Goal: Task Accomplishment & Management: Use online tool/utility

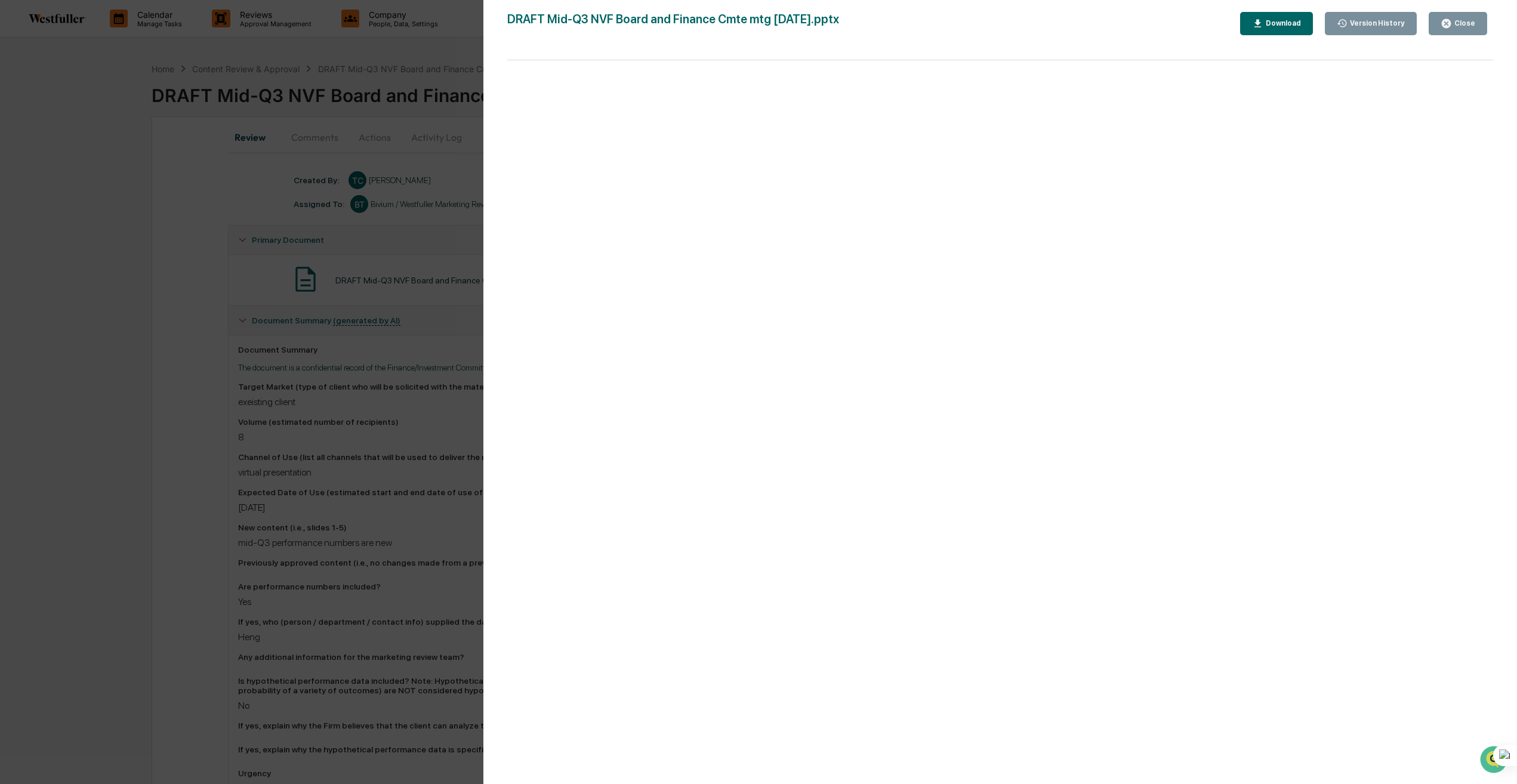
click at [1289, 23] on div "Download" at bounding box center [1282, 24] width 37 height 9
click at [124, 131] on div "Version History [DATE] 06:34 PM [PERSON_NAME] DRAFT Mid-Q3 NVF Board and Financ…" at bounding box center [758, 392] width 1517 height 784
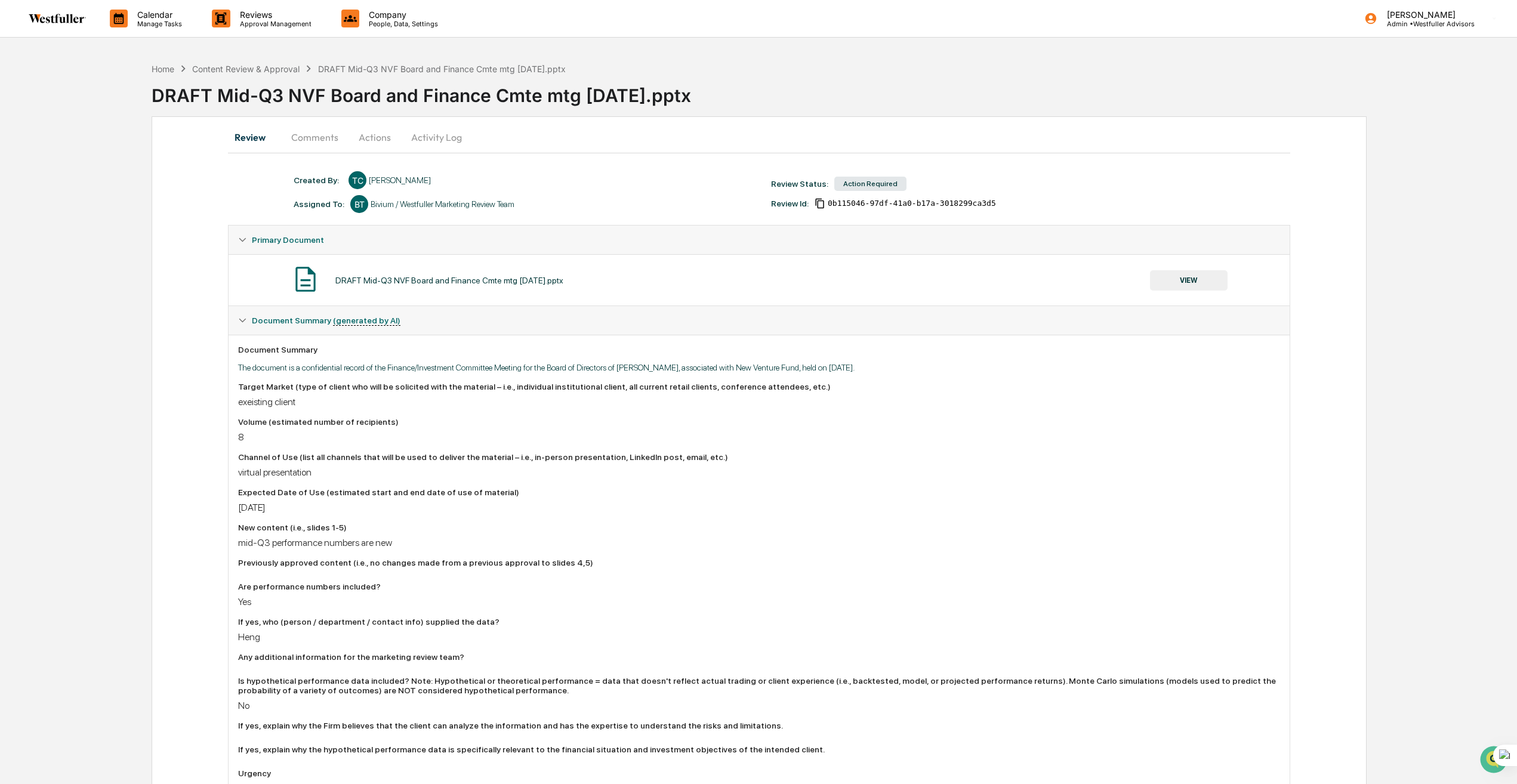
click at [308, 138] on button "Comments" at bounding box center [315, 138] width 66 height 29
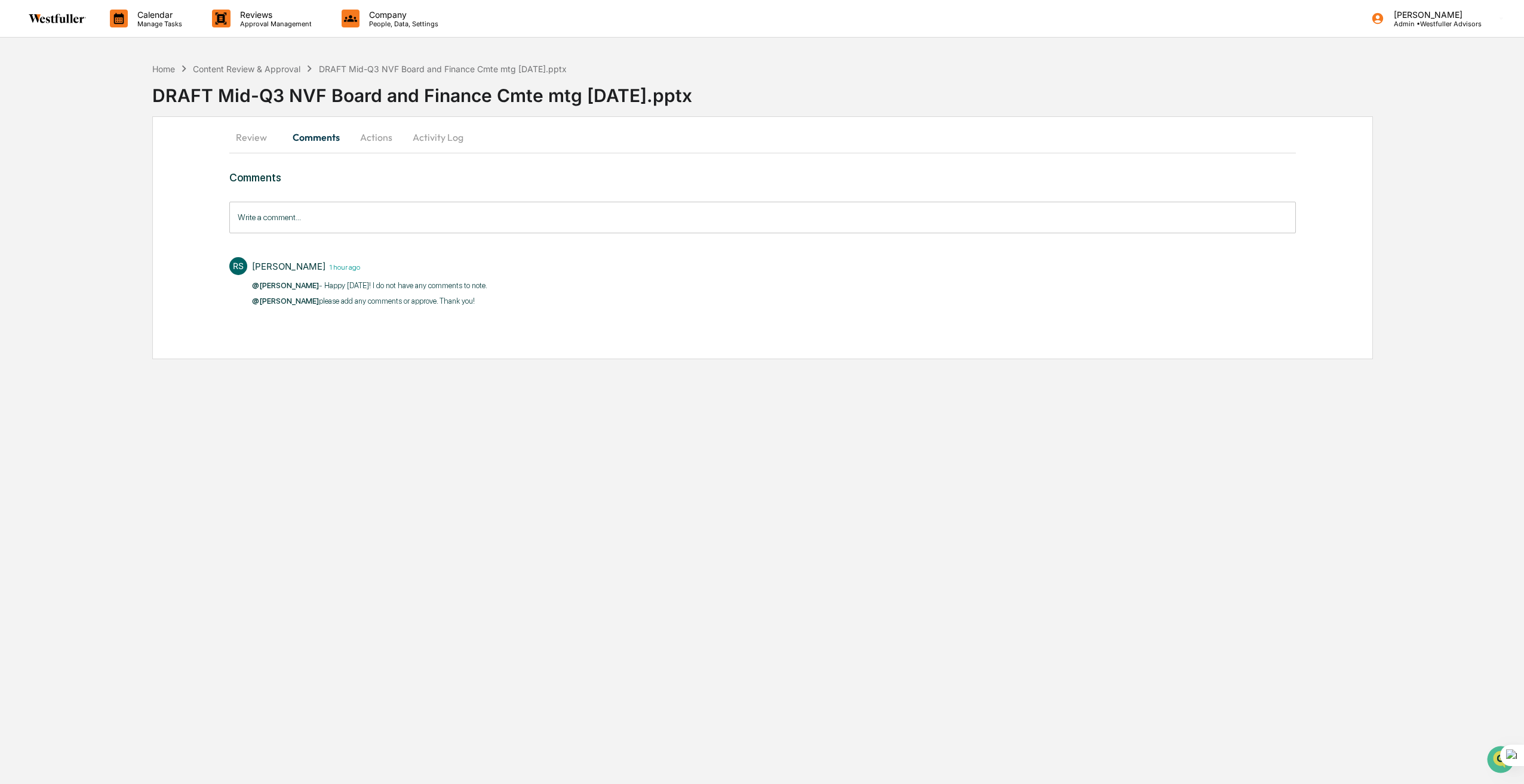
click at [263, 217] on input "Write a comment..." at bounding box center [762, 217] width 1067 height 32
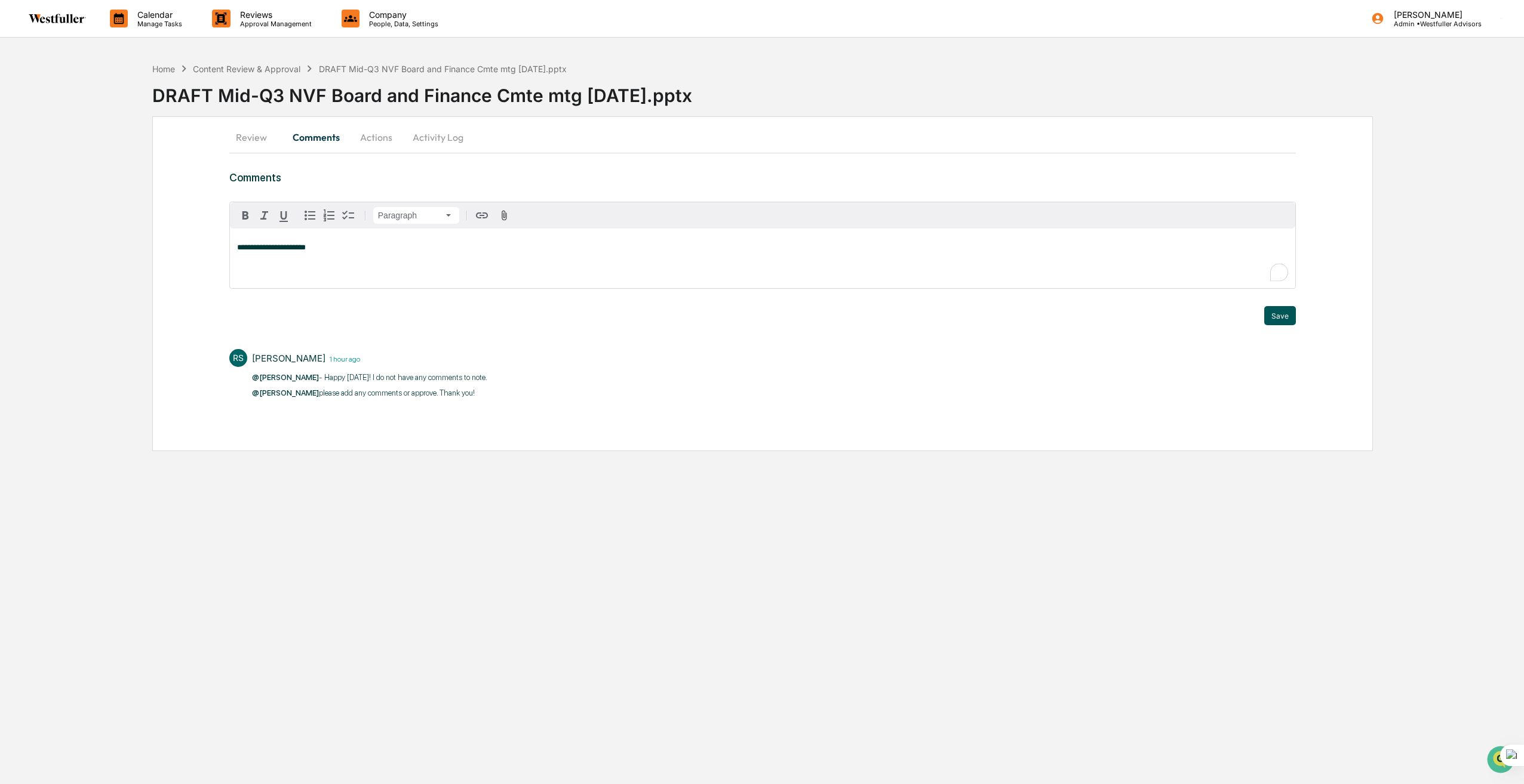
click at [1290, 317] on button "Save" at bounding box center [1280, 315] width 32 height 19
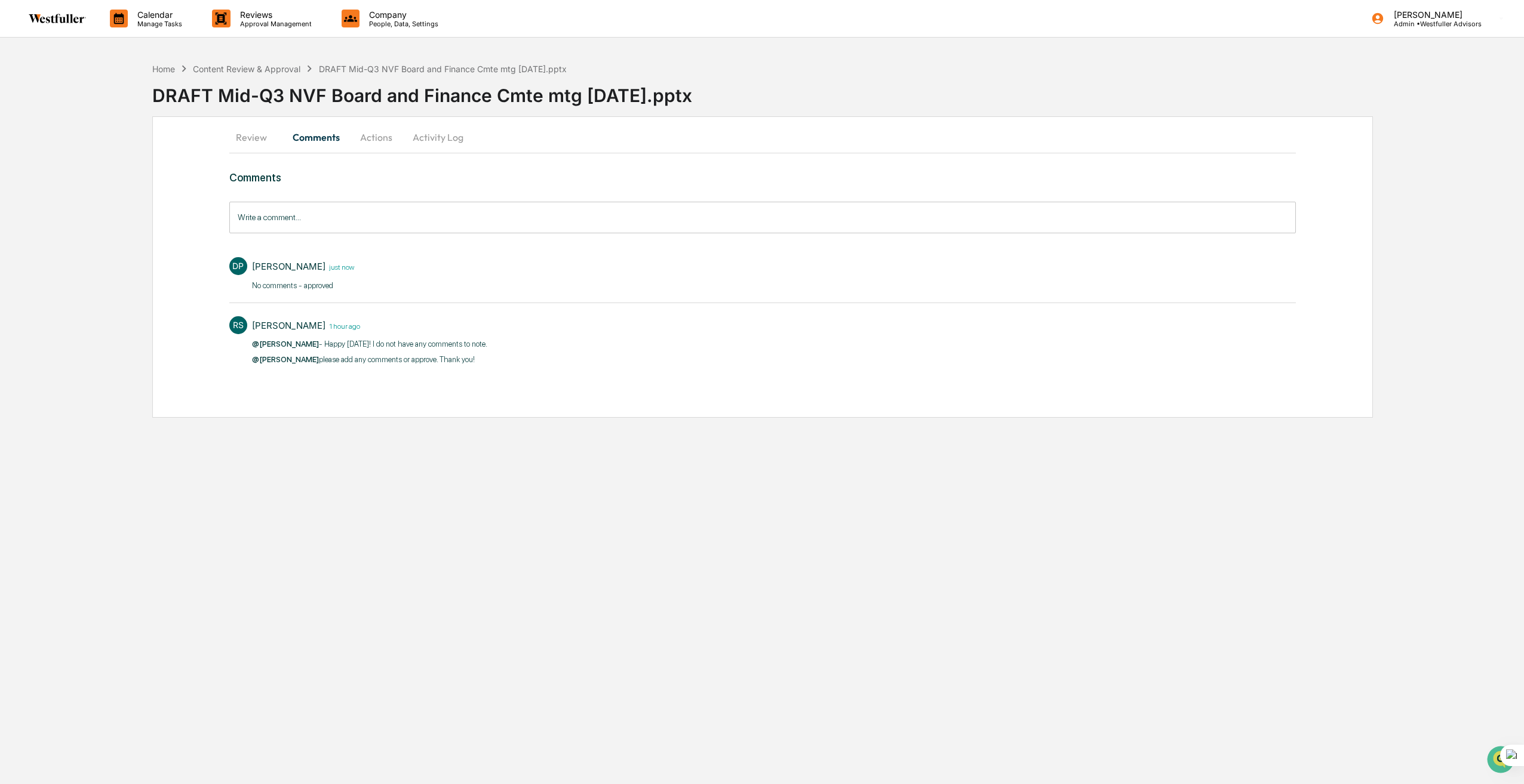
click at [390, 140] on button "Actions" at bounding box center [376, 138] width 54 height 29
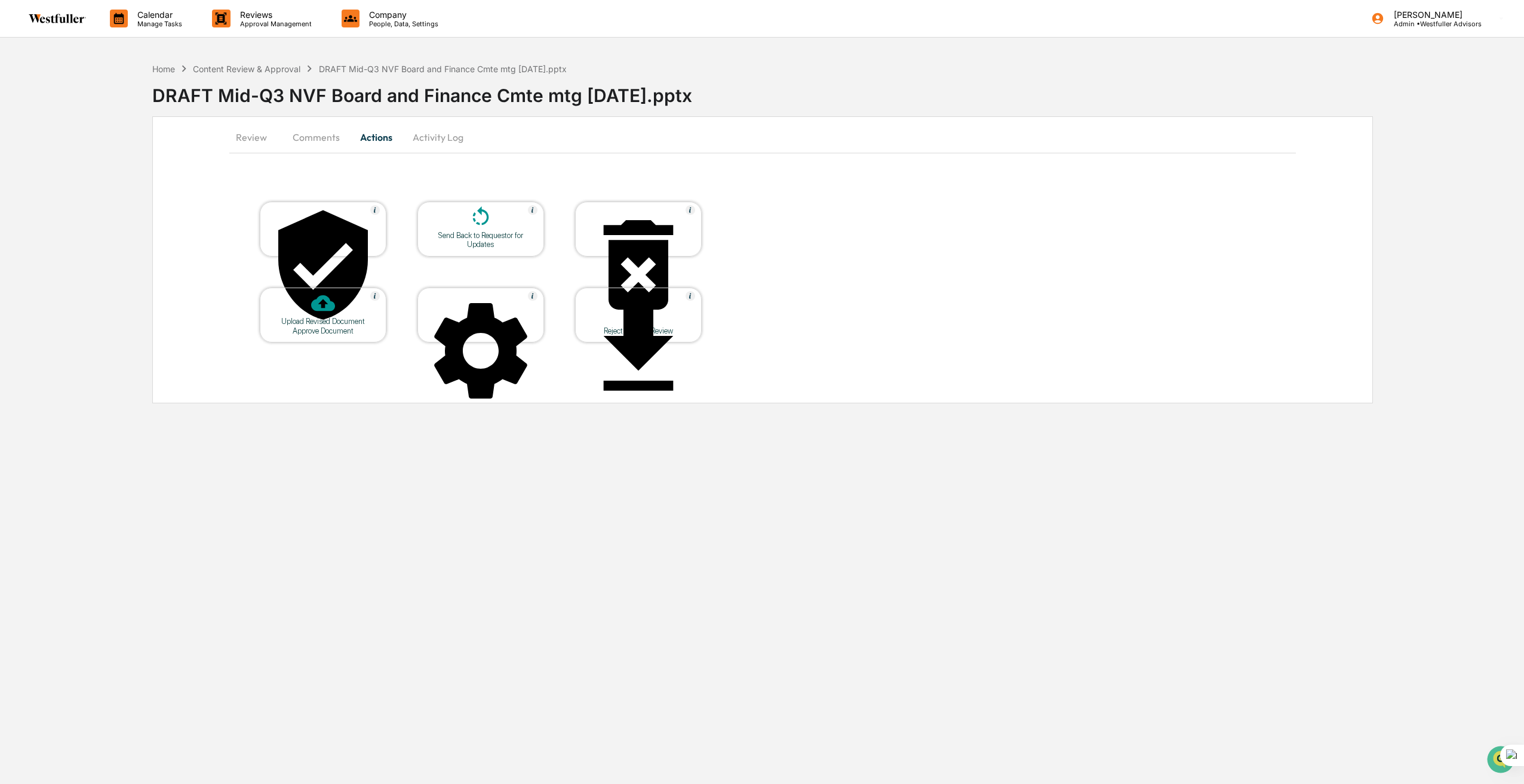
click at [284, 240] on div "Approve Document" at bounding box center [323, 229] width 127 height 55
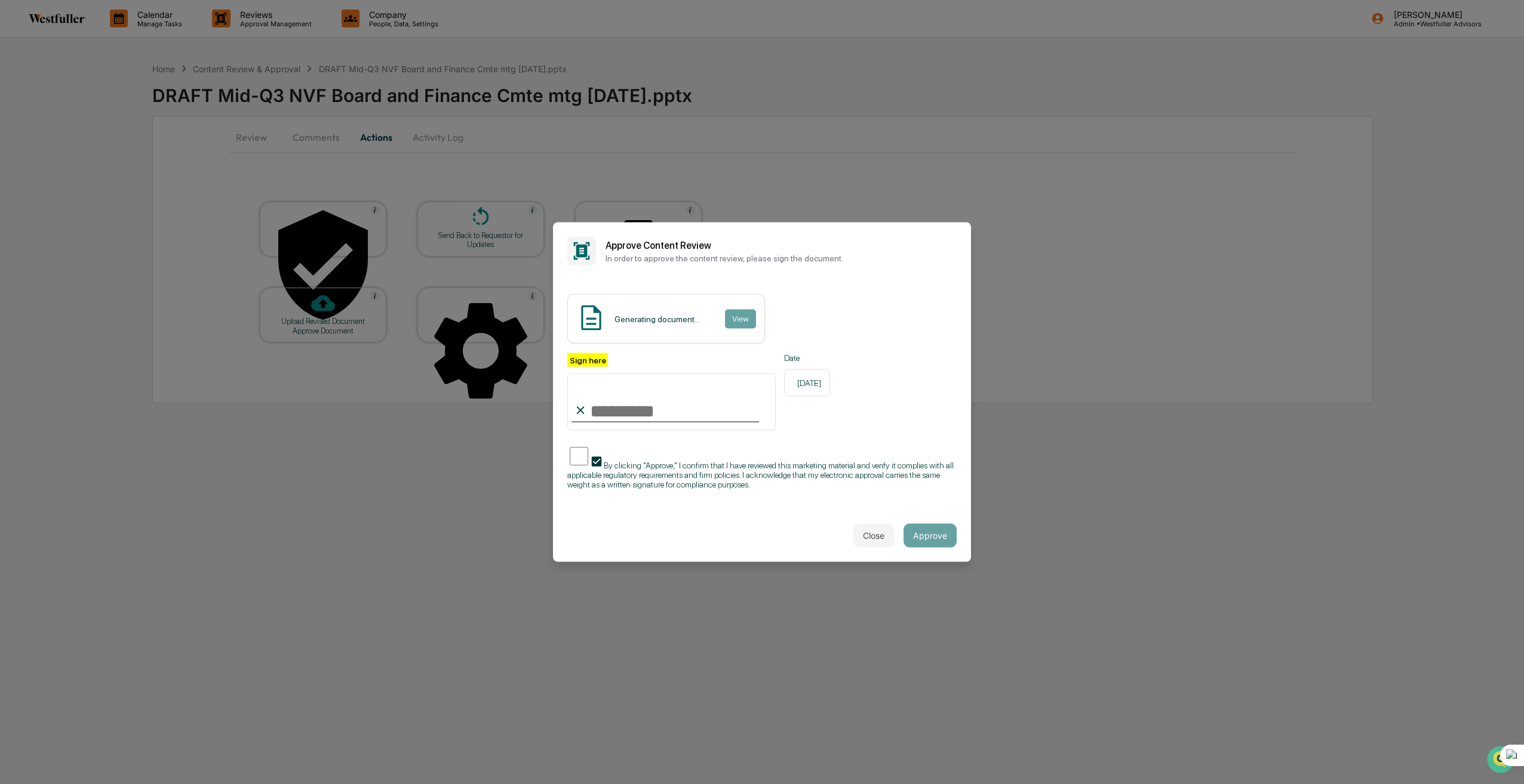
click at [625, 411] on input "Sign here" at bounding box center [671, 402] width 208 height 58
type input "**********"
click at [693, 467] on span "By clicking "Approve," I confirm that I have reviewed this marketing material a…" at bounding box center [761, 474] width 386 height 29
click at [913, 531] on button "Approve" at bounding box center [930, 535] width 53 height 24
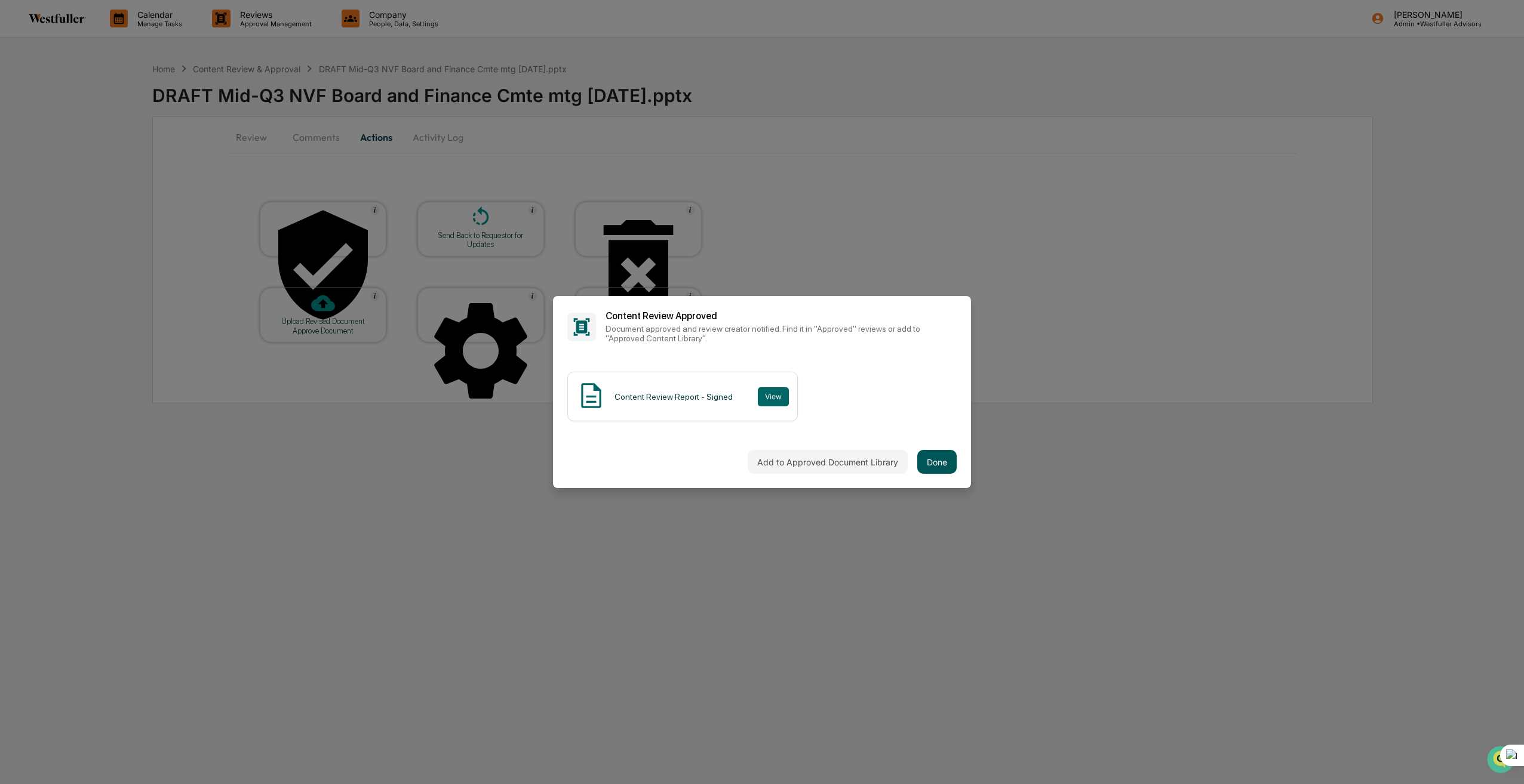
click at [946, 462] on button "Done" at bounding box center [936, 461] width 40 height 24
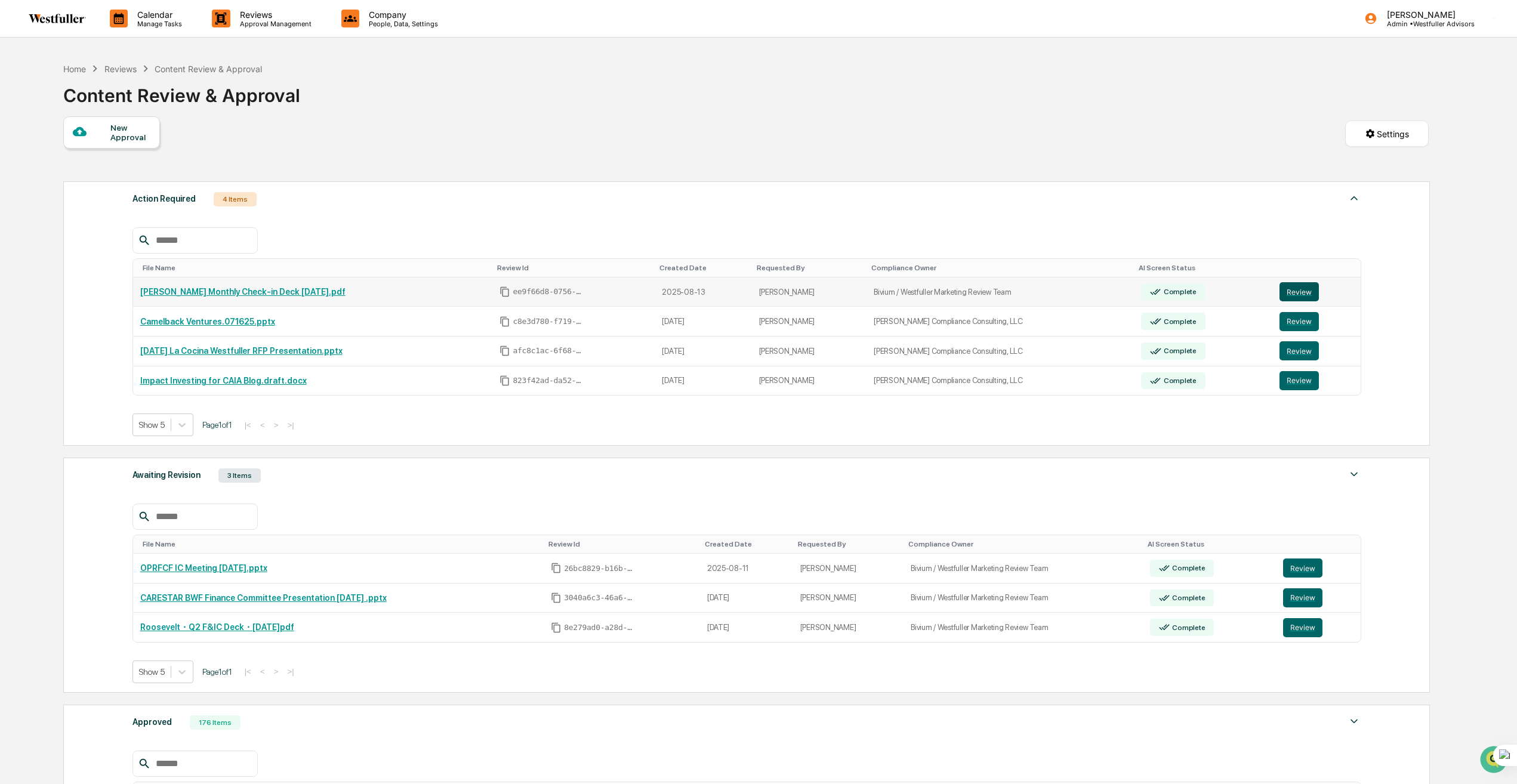
click at [1304, 292] on button "Review" at bounding box center [1299, 292] width 40 height 19
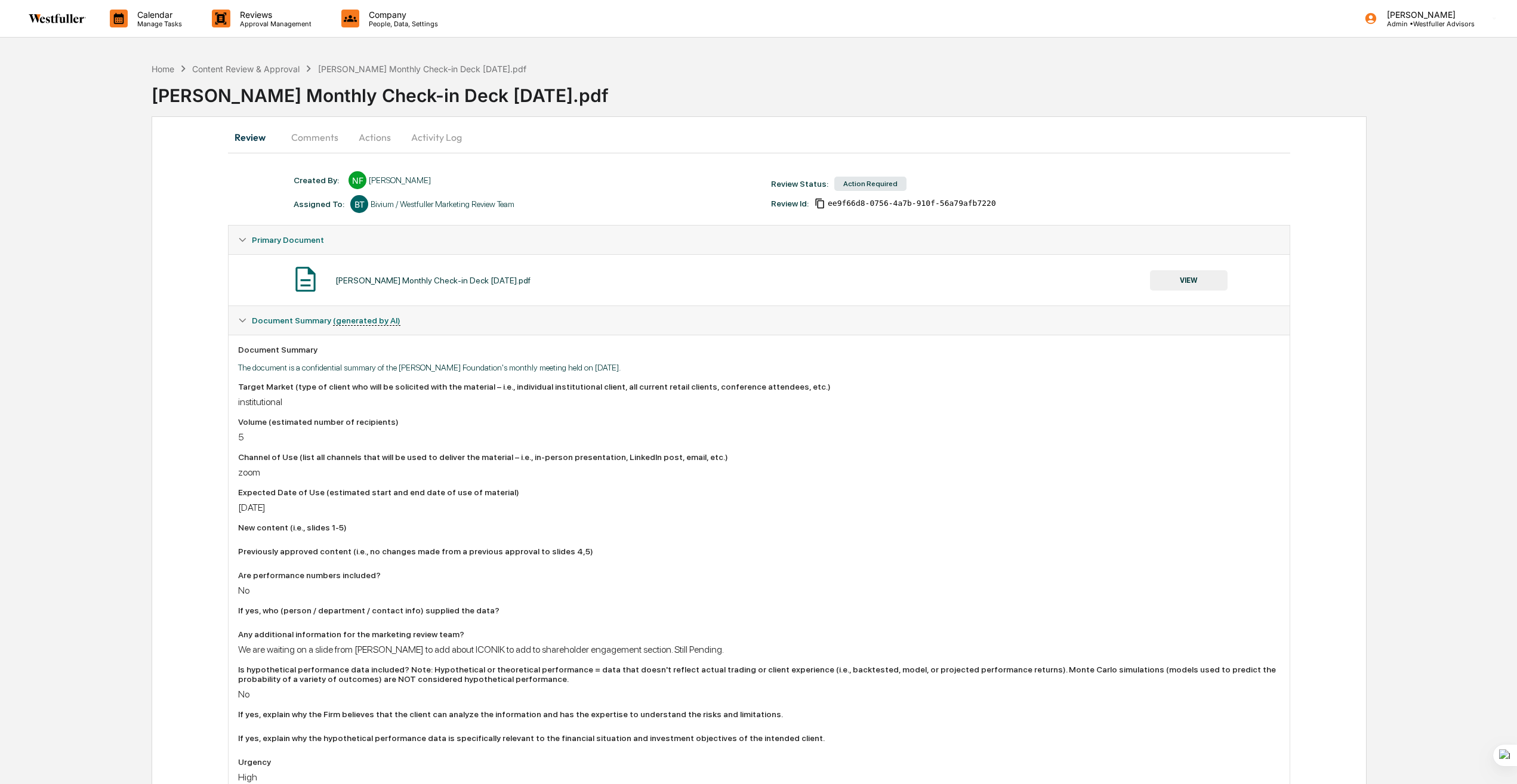
click at [330, 135] on button "Comments" at bounding box center [315, 138] width 66 height 29
